Goal: Book appointment/travel/reservation

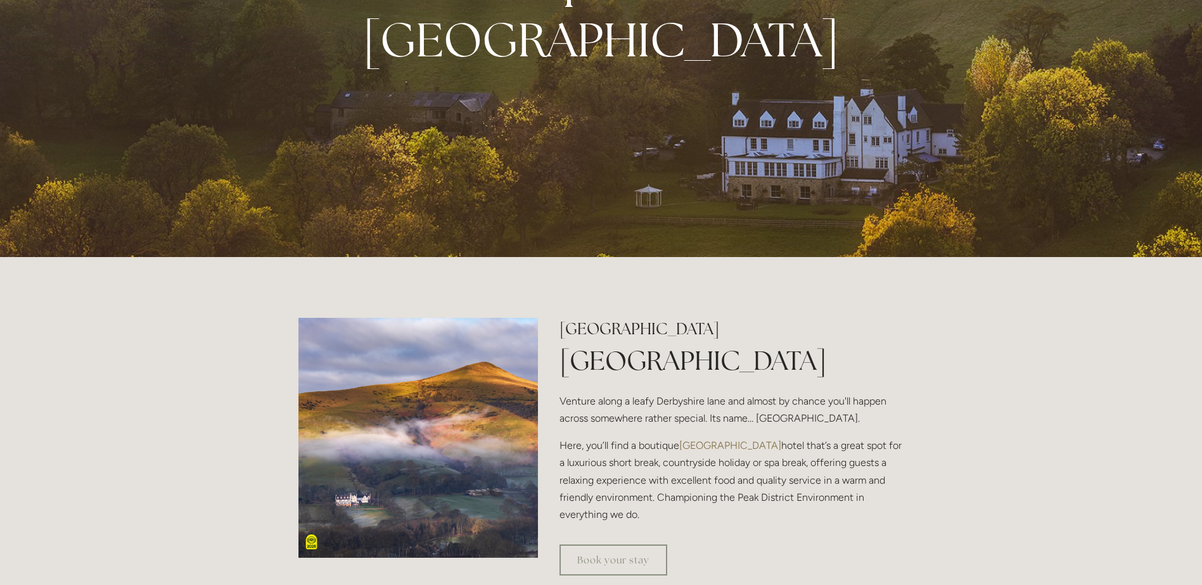
scroll to position [380, 0]
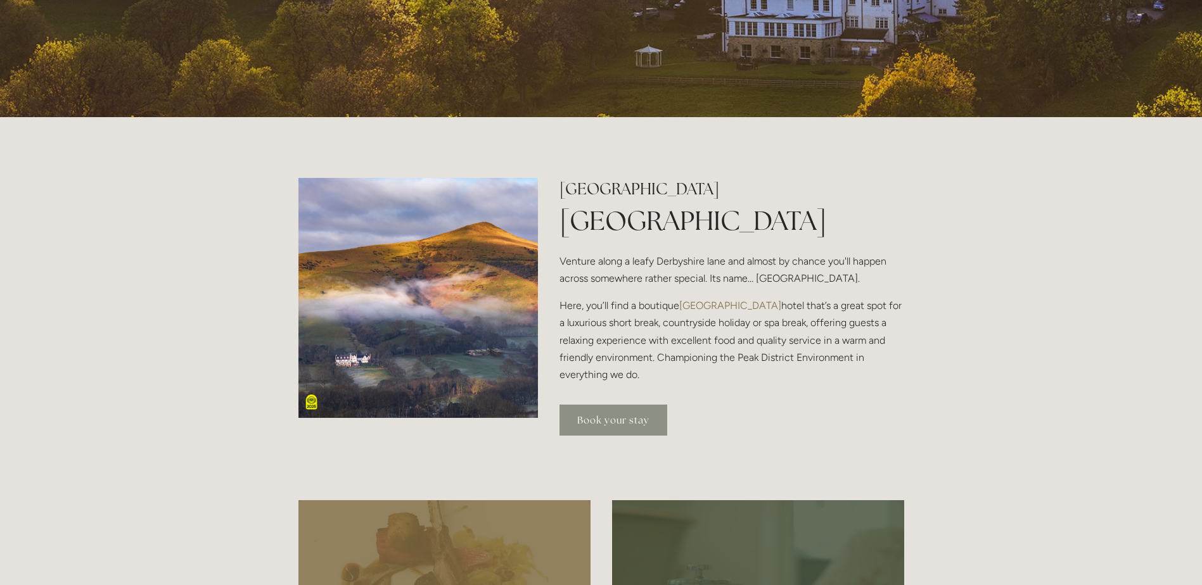
click at [617, 418] on link "Book your stay" at bounding box center [613, 420] width 108 height 31
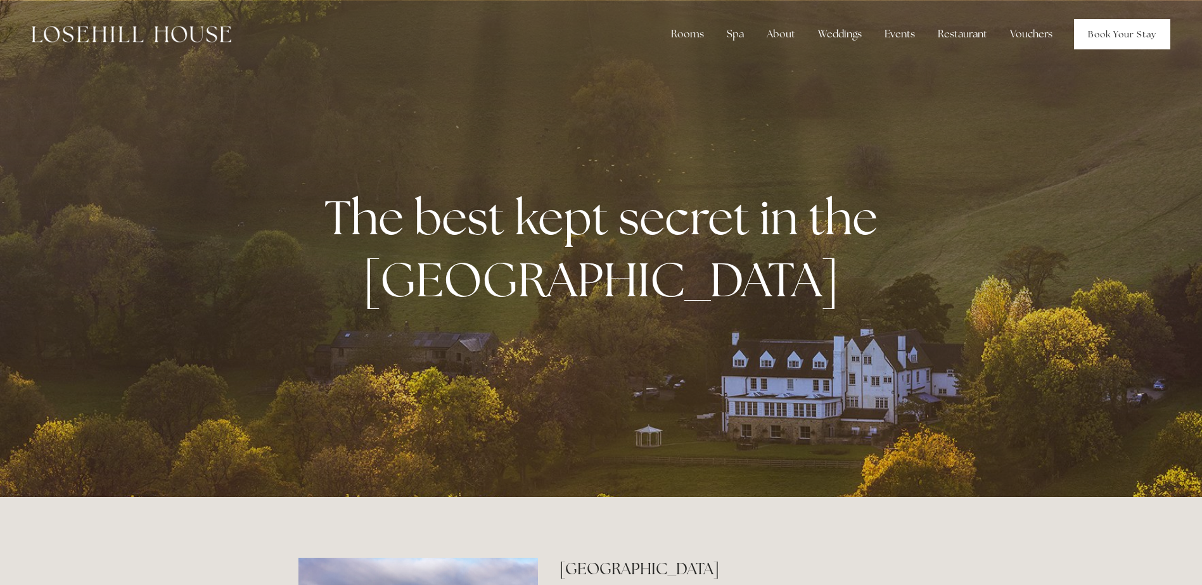
click at [1086, 23] on link "Book Your Stay" at bounding box center [1122, 34] width 96 height 30
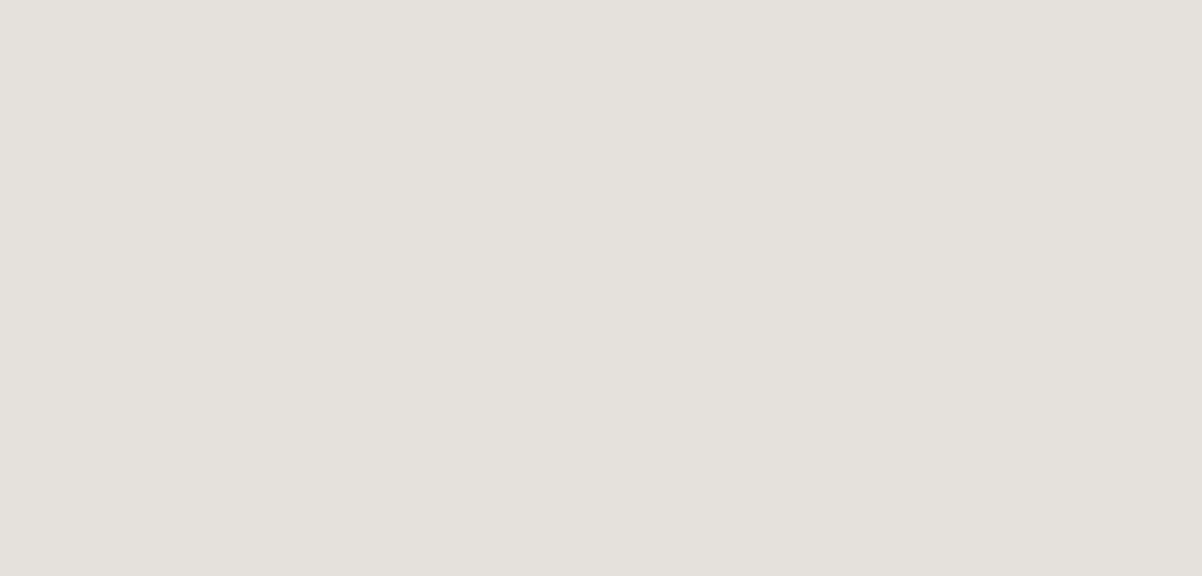
scroll to position [449, 0]
